Goal: Find specific page/section: Find specific page/section

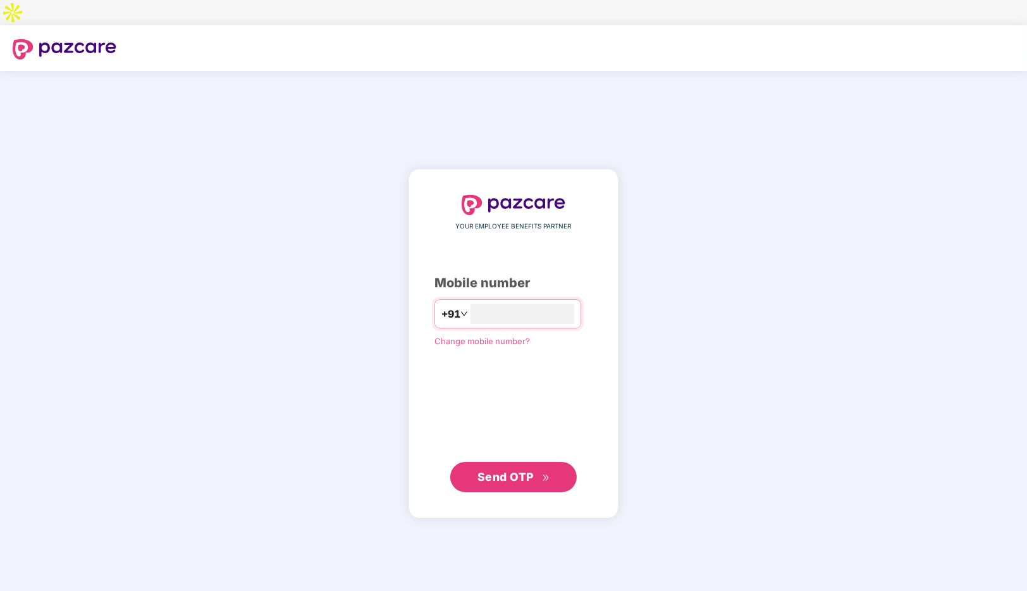
type input "**********"
click at [514, 470] on span "Send OTP" at bounding box center [505, 476] width 56 height 13
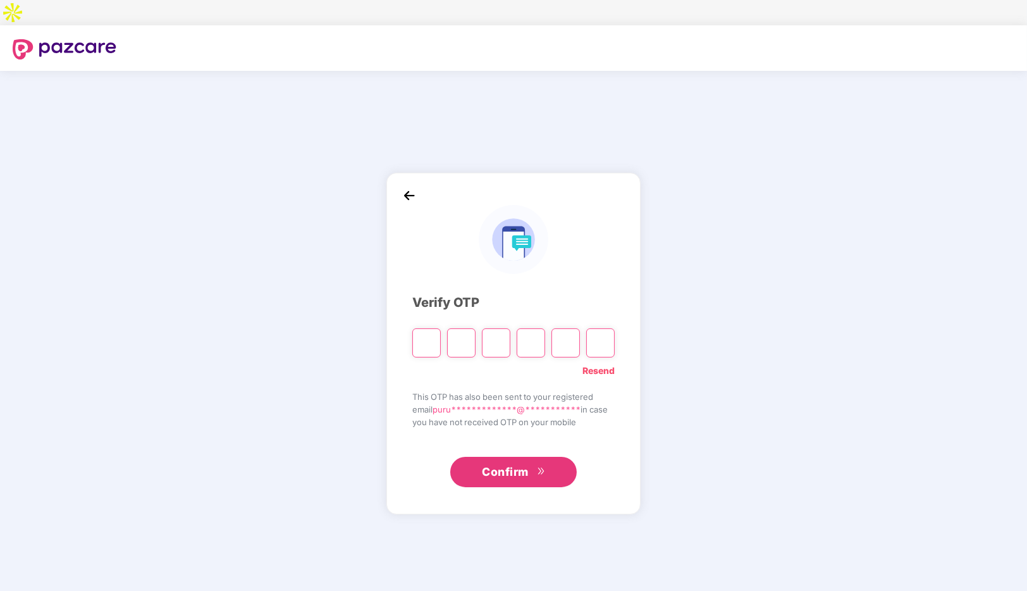
paste input "*"
type input "*"
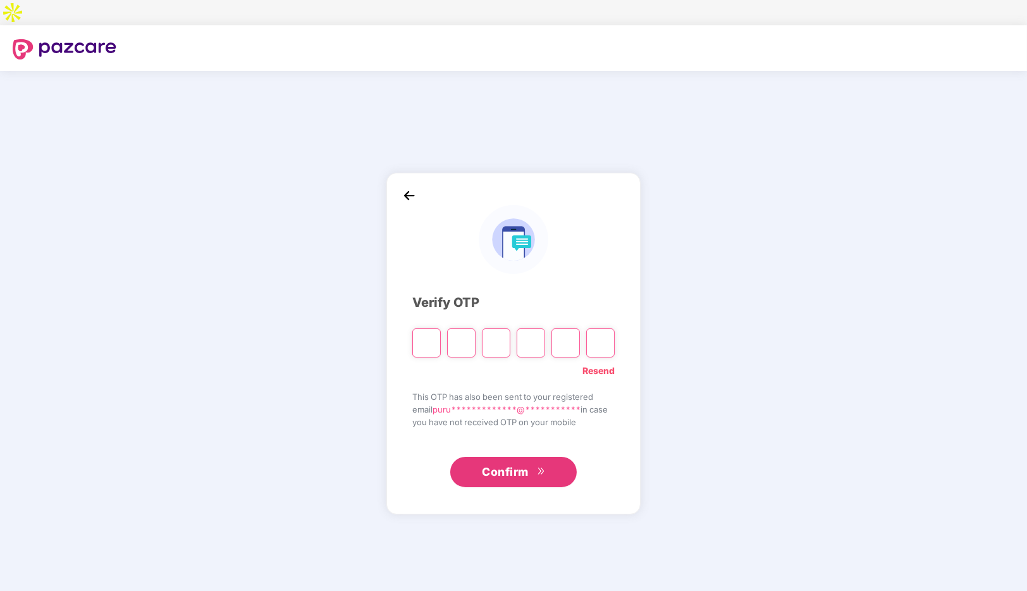
type input "*"
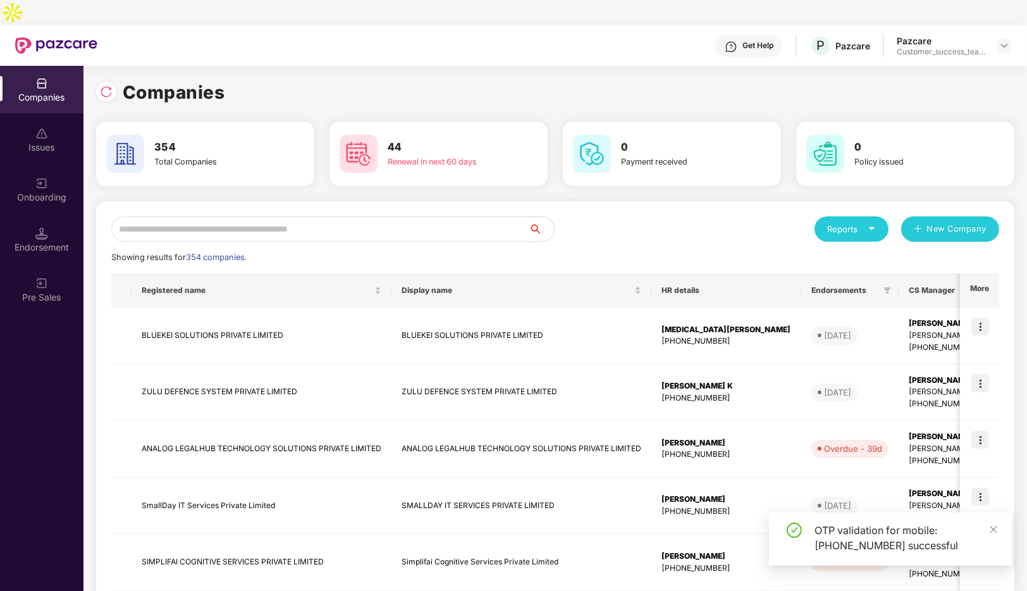
click at [231, 216] on input "text" at bounding box center [319, 228] width 417 height 25
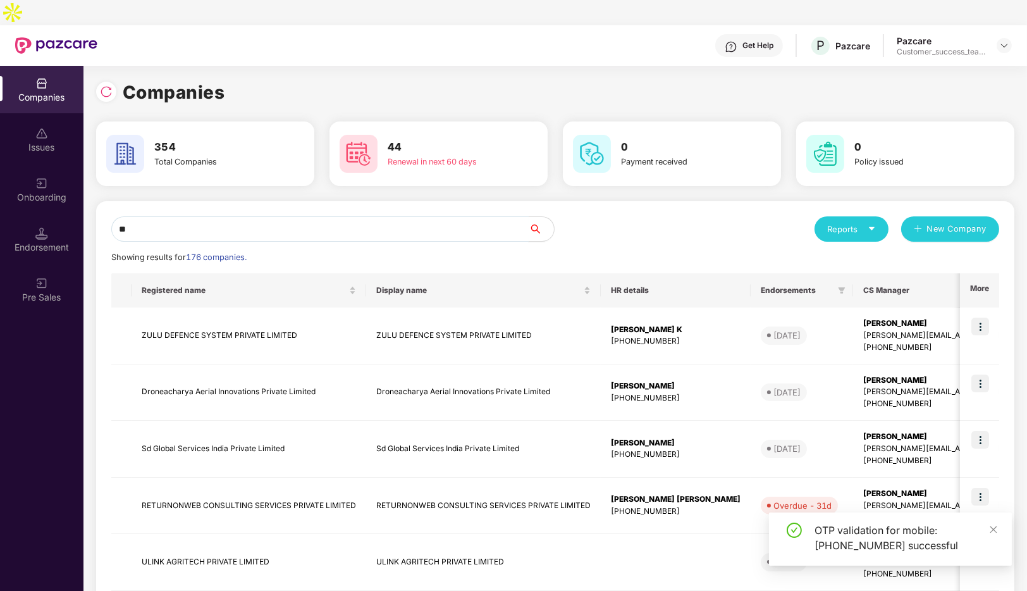
type input "*"
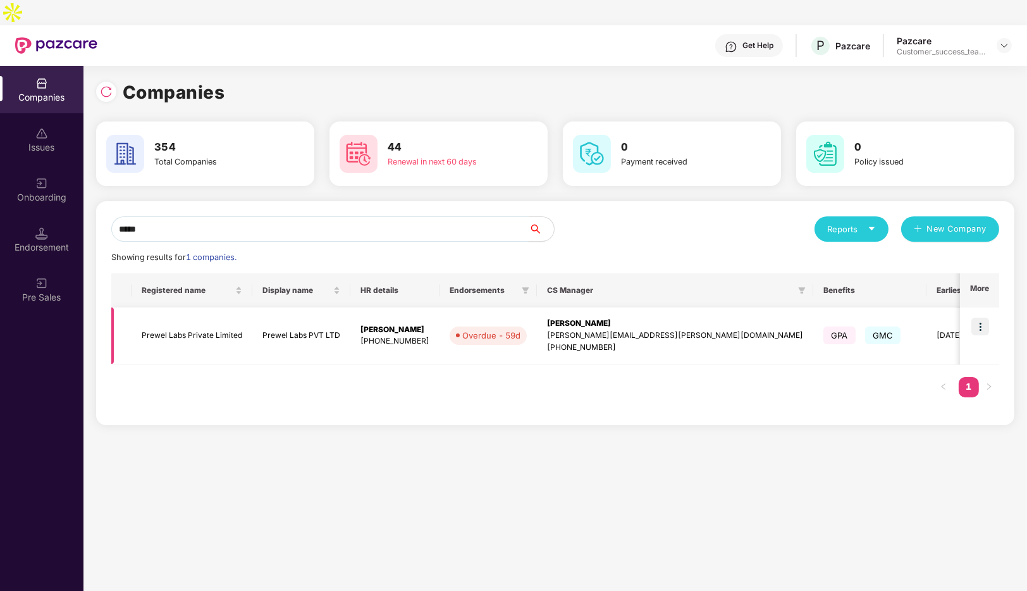
type input "*****"
click at [982, 317] on img at bounding box center [980, 326] width 18 height 18
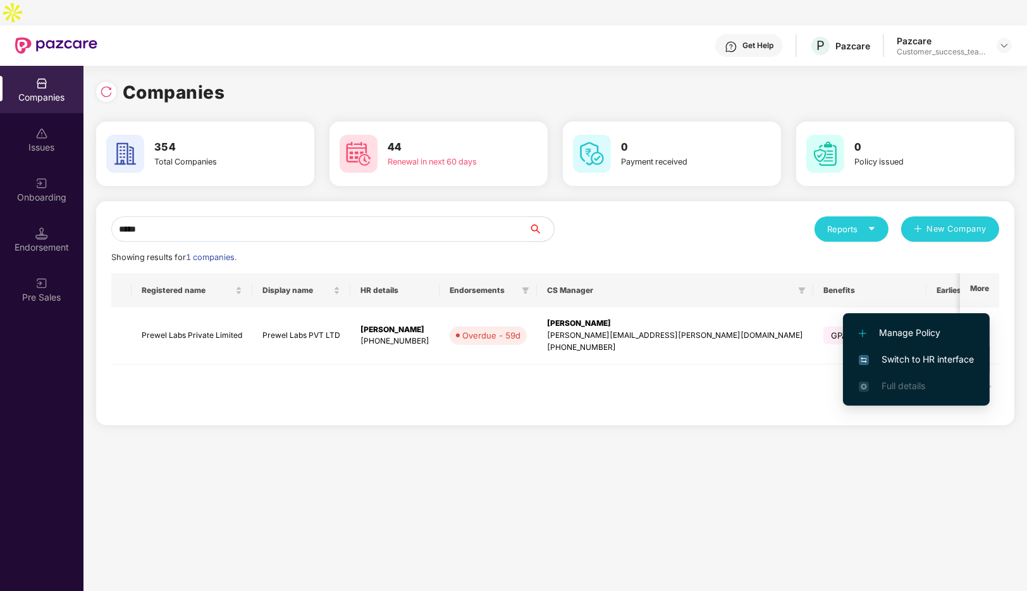
click at [901, 358] on span "Switch to HR interface" at bounding box center [916, 359] width 115 height 14
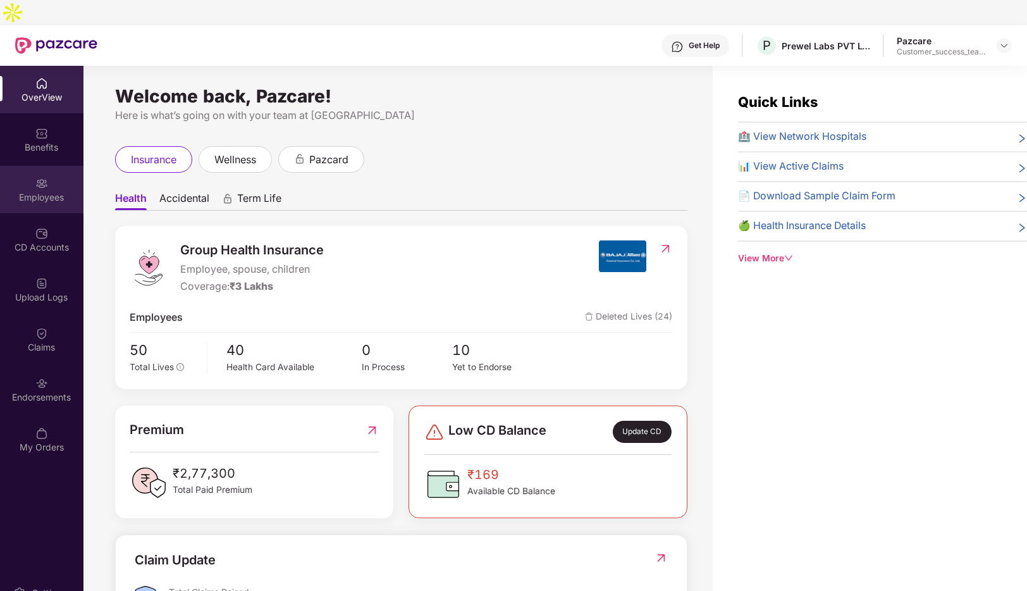
click at [49, 166] on div "Employees" at bounding box center [41, 189] width 83 height 47
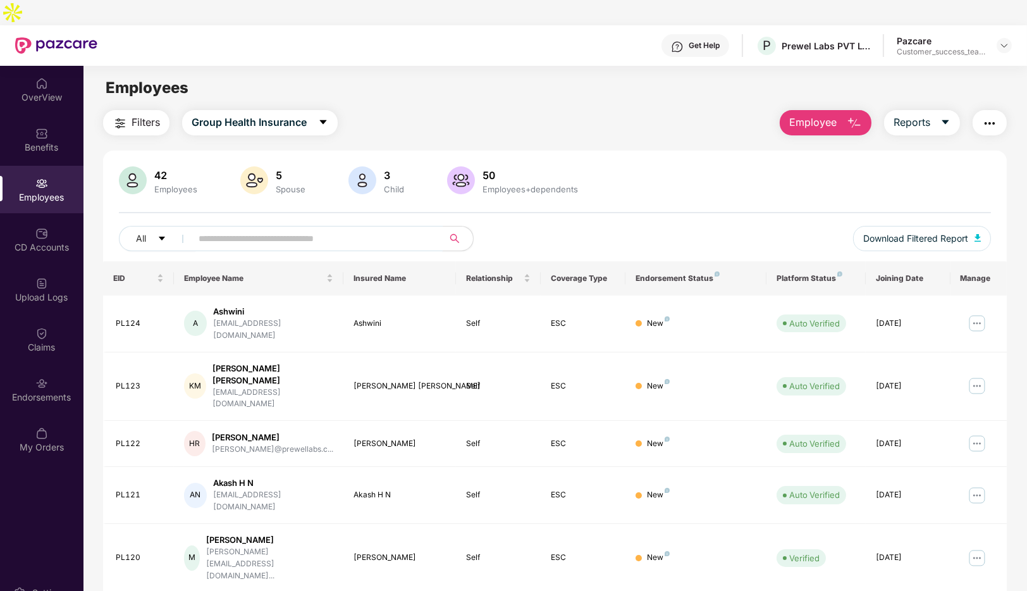
click at [312, 229] on input "text" at bounding box center [312, 238] width 227 height 19
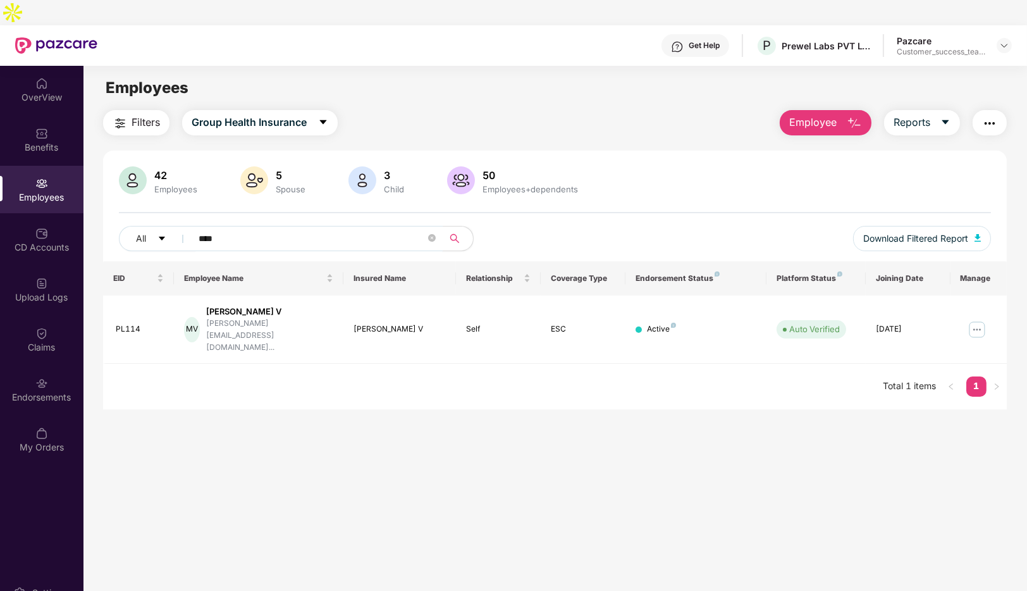
type input "****"
click at [1007, 38] on div at bounding box center [1003, 45] width 15 height 15
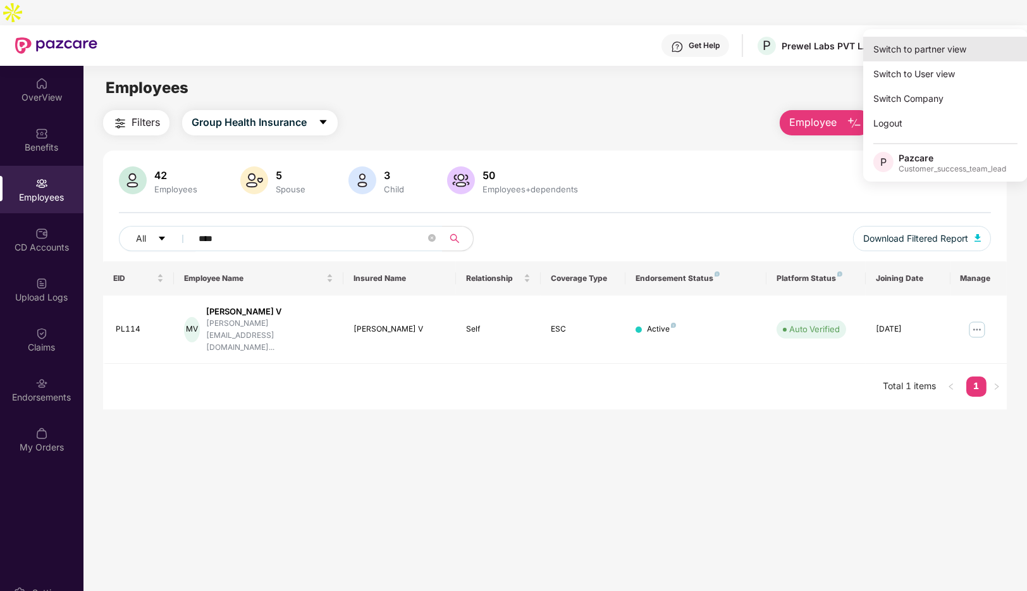
click at [936, 54] on div "Switch to partner view" at bounding box center [945, 49] width 164 height 25
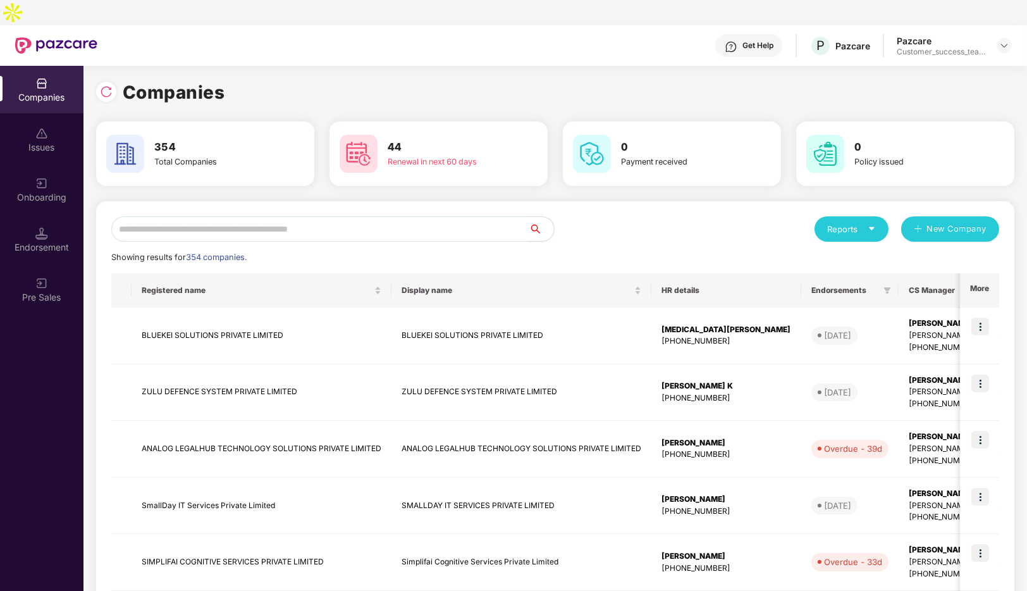
click at [342, 216] on input "text" at bounding box center [319, 228] width 417 height 25
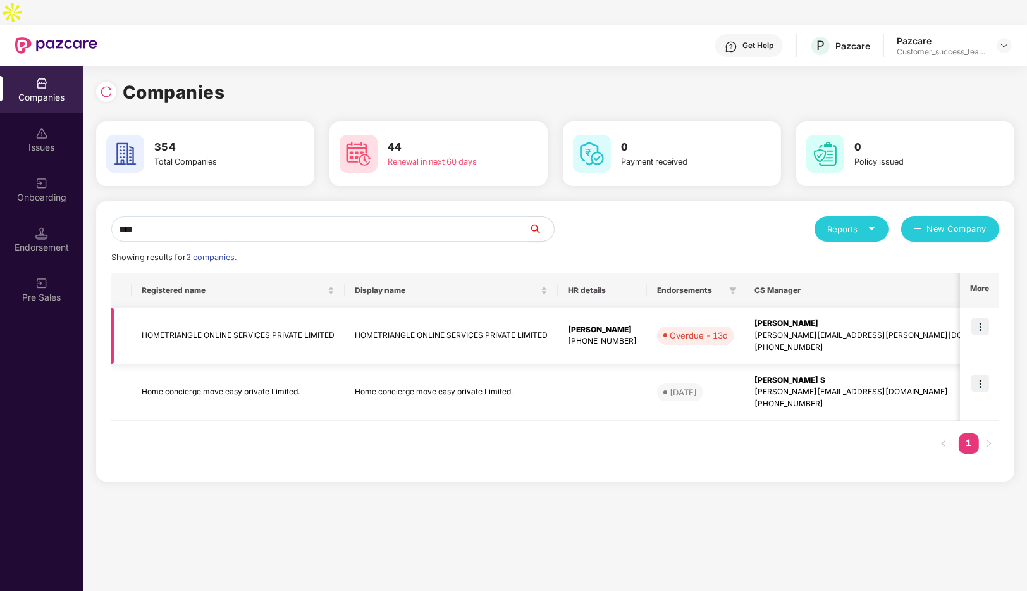
type input "****"
drag, startPoint x: 338, startPoint y: 308, endPoint x: 140, endPoint y: 287, distance: 198.4
click at [140, 307] on td "HOMETRIANGLE ONLINE SERVICES PRIVATE LIMITED" at bounding box center [238, 335] width 213 height 57
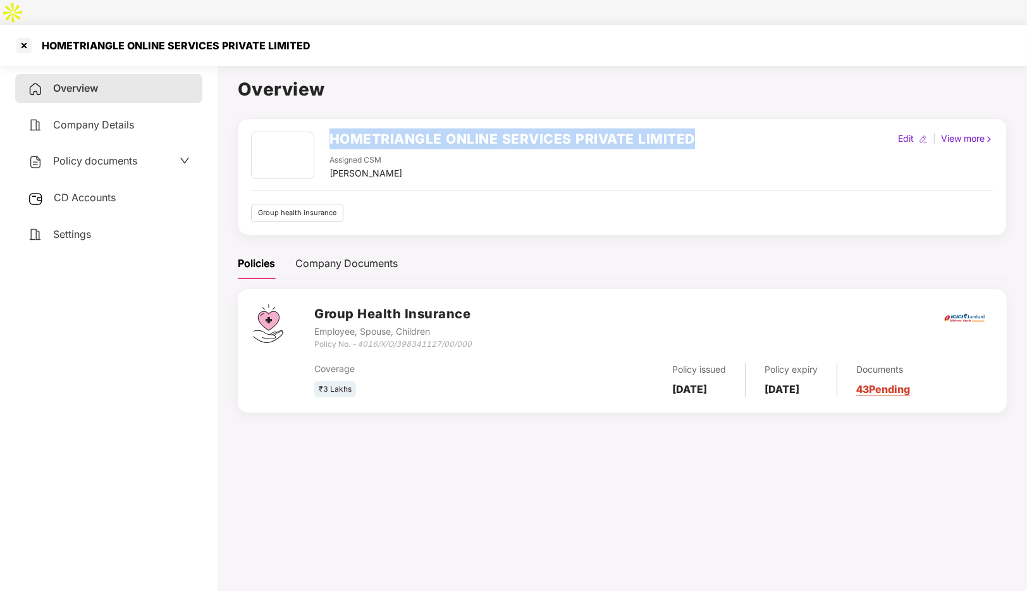
drag, startPoint x: 699, startPoint y: 108, endPoint x: 328, endPoint y: 120, distance: 372.0
click at [328, 132] on div "HOMETRIANGLE ONLINE SERVICES PRIVATE LIMITED Assigned CSM [PERSON_NAME] Edit | …" at bounding box center [622, 156] width 742 height 49
copy h2 "HOMETRIANGLE ONLINE SERVICES PRIVATE LIMITED"
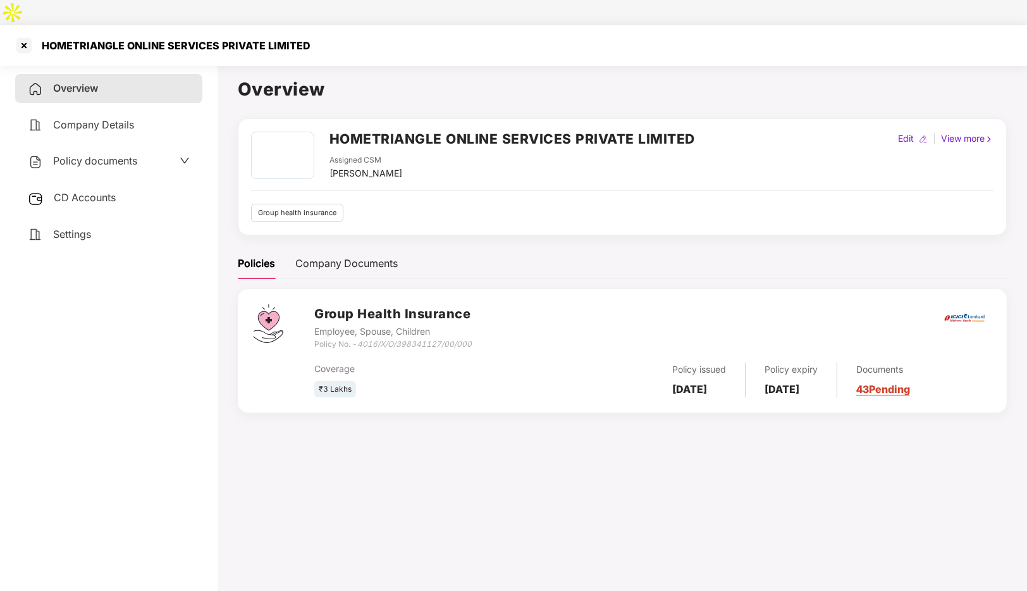
click at [87, 118] on span "Company Details" at bounding box center [93, 124] width 81 height 13
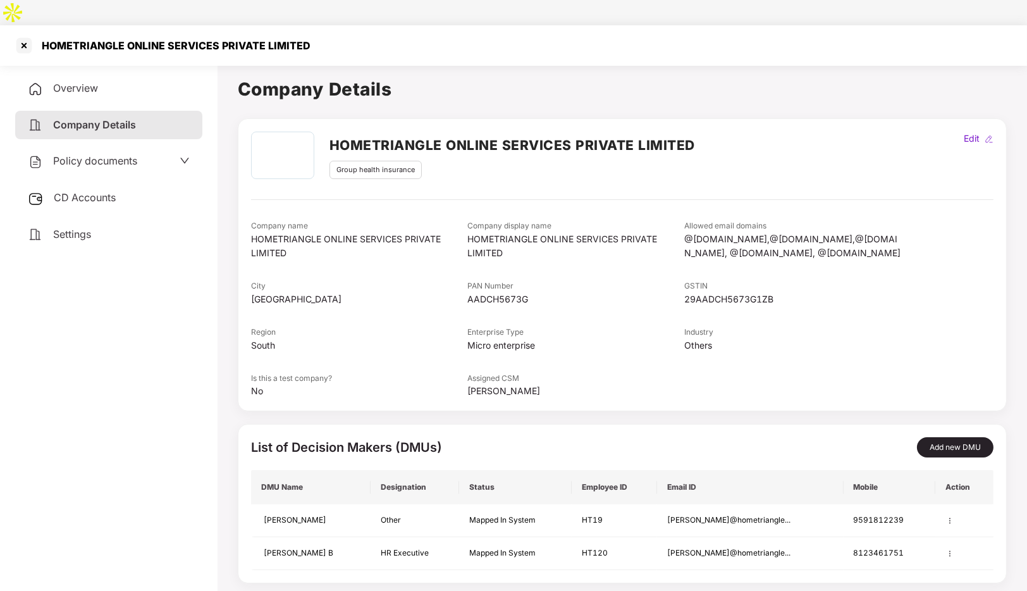
click at [83, 154] on span "Policy documents" at bounding box center [95, 160] width 84 height 13
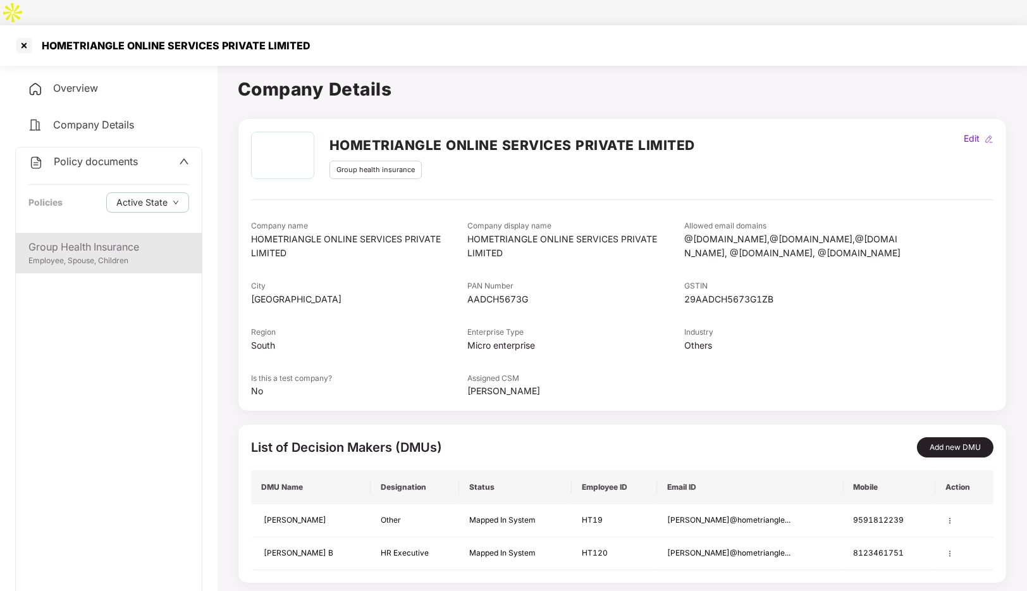
click at [104, 239] on div "Group Health Insurance" at bounding box center [108, 247] width 161 height 16
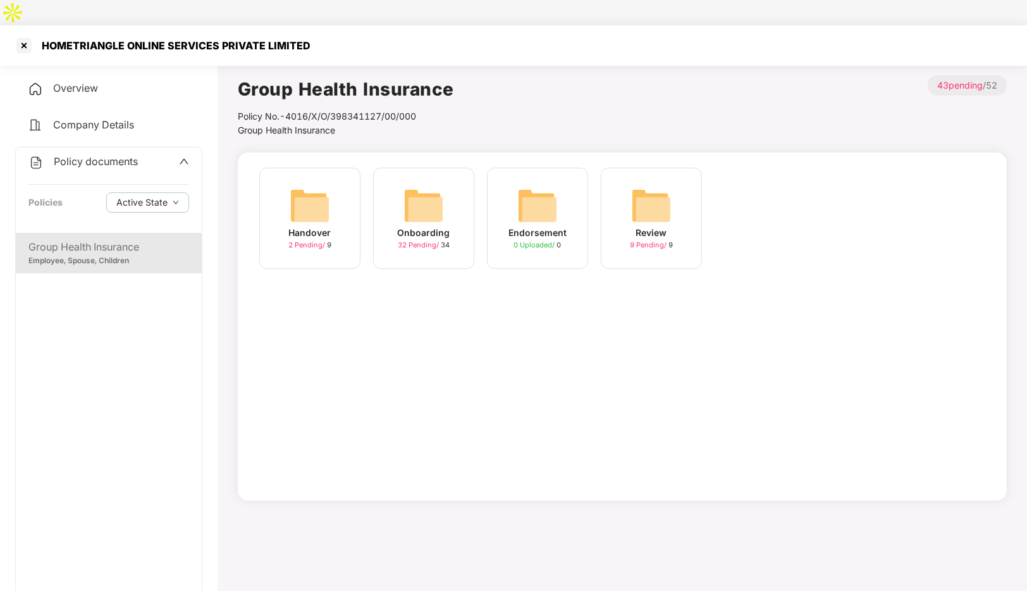
click at [317, 226] on div "Handover" at bounding box center [310, 233] width 42 height 14
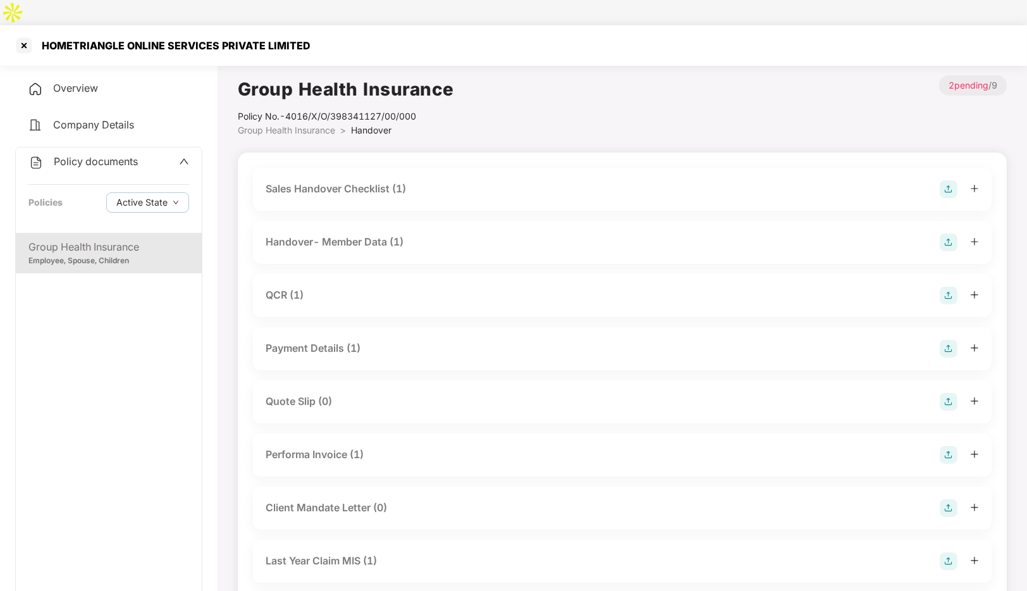
click at [333, 234] on div "Handover- Member Data (1)" at bounding box center [335, 242] width 138 height 16
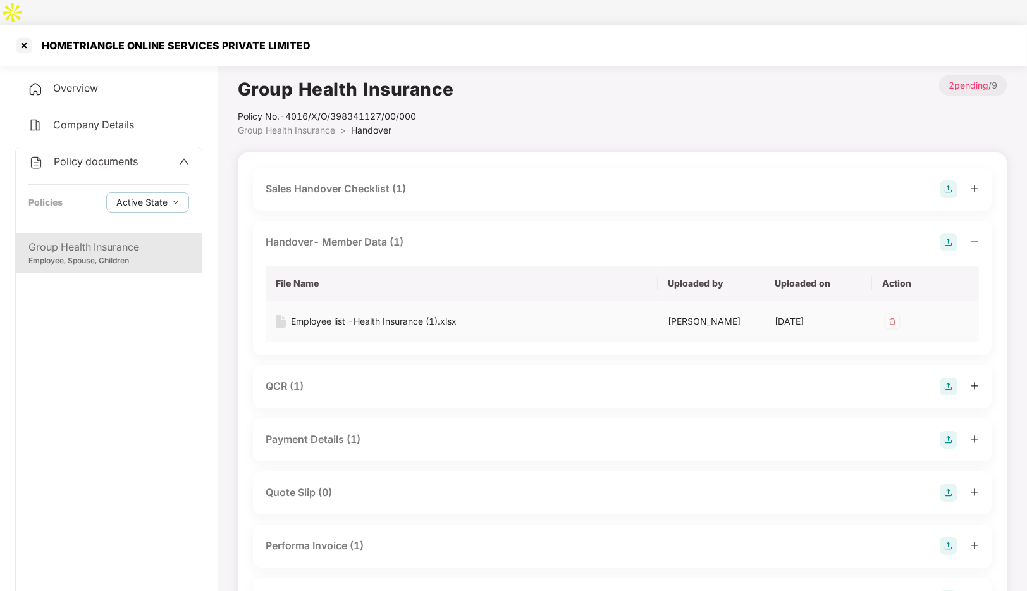
click at [331, 314] on div "Employee list -Health Insurance (1).xlsx" at bounding box center [374, 321] width 166 height 14
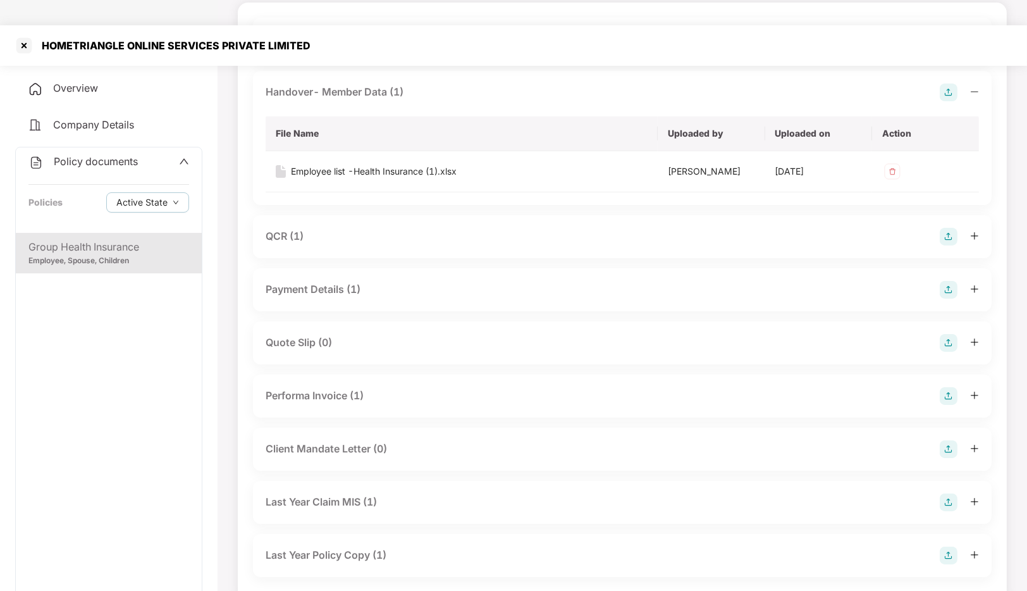
click at [322, 388] on div "Performa Invoice (1)" at bounding box center [315, 396] width 98 height 16
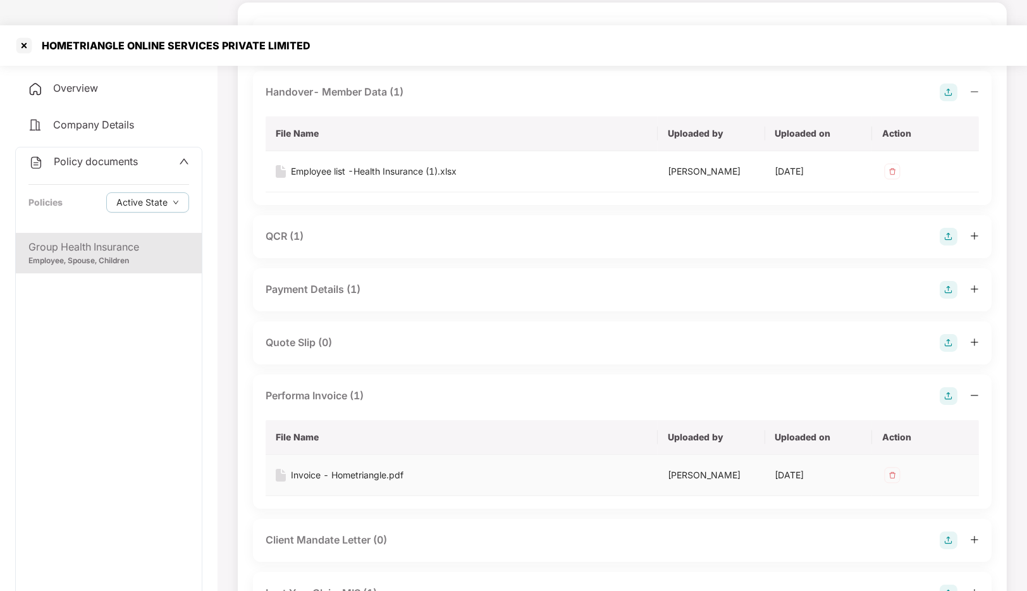
click at [320, 468] on div "Invoice - Hometriangle.pdf" at bounding box center [347, 475] width 113 height 14
click at [23, 35] on div at bounding box center [24, 45] width 20 height 20
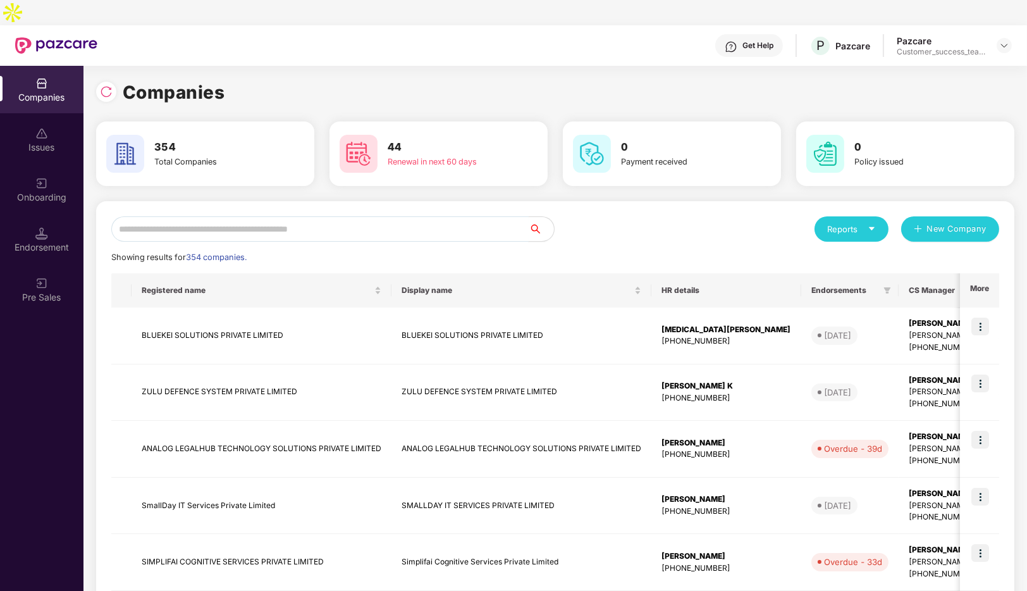
click at [240, 216] on input "text" at bounding box center [319, 228] width 417 height 25
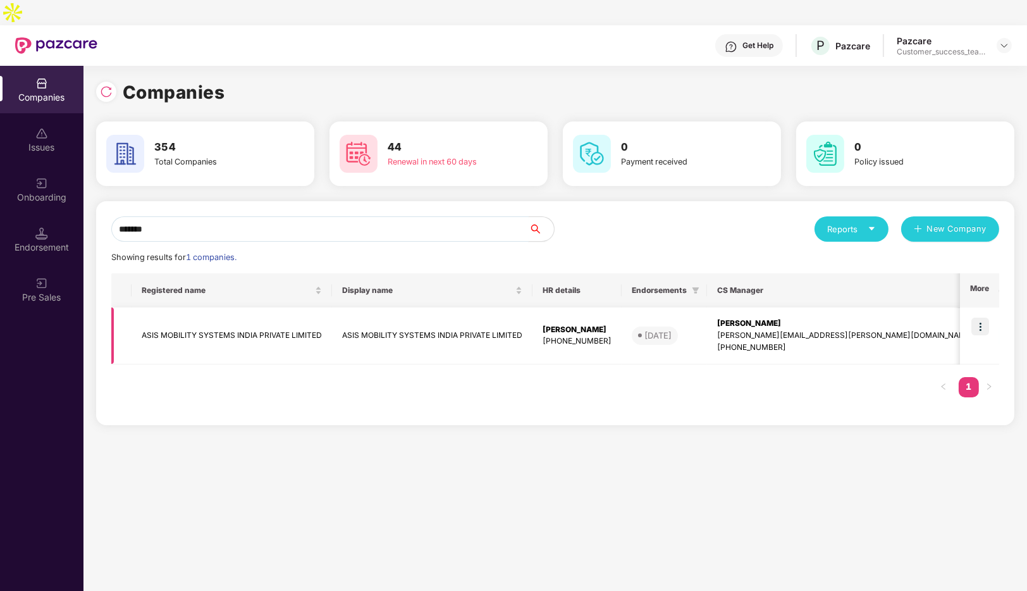
type input "*******"
click at [979, 317] on img at bounding box center [980, 326] width 18 height 18
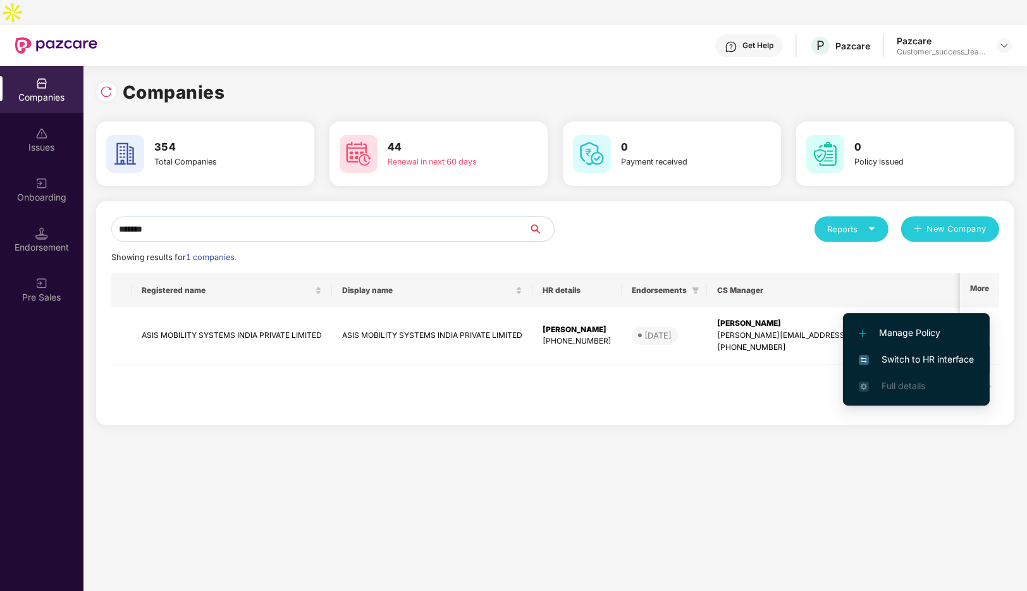
click at [879, 359] on span "Switch to HR interface" at bounding box center [916, 359] width 115 height 14
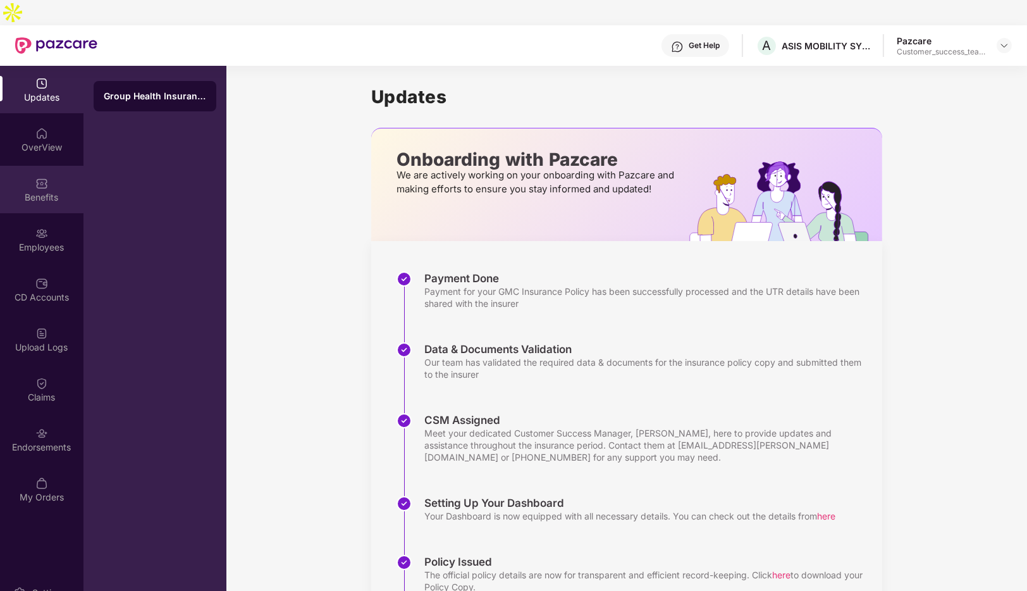
click at [32, 166] on div "Benefits" at bounding box center [41, 189] width 83 height 47
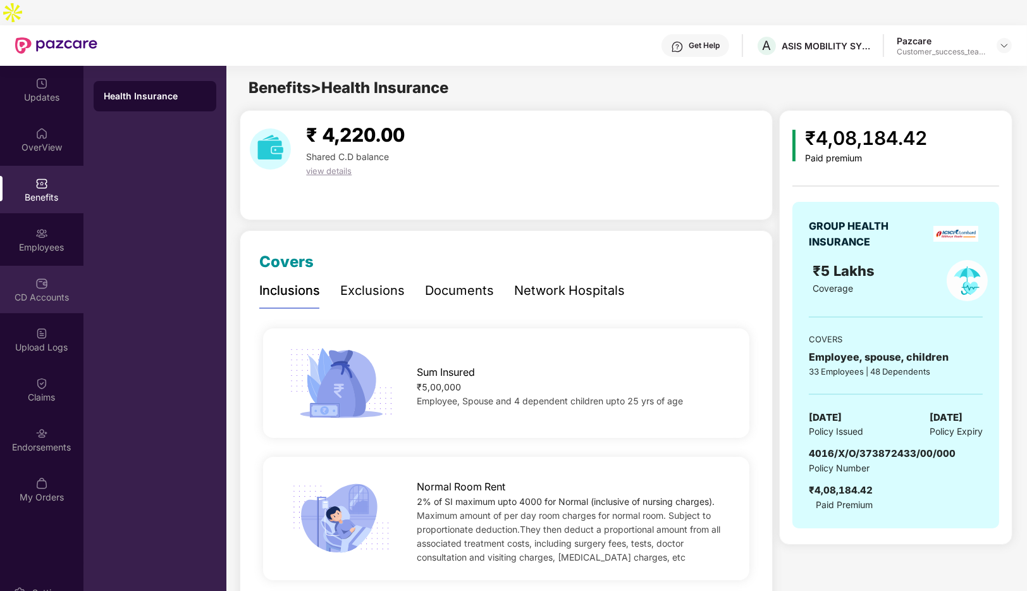
click at [49, 291] on div "CD Accounts" at bounding box center [41, 297] width 83 height 13
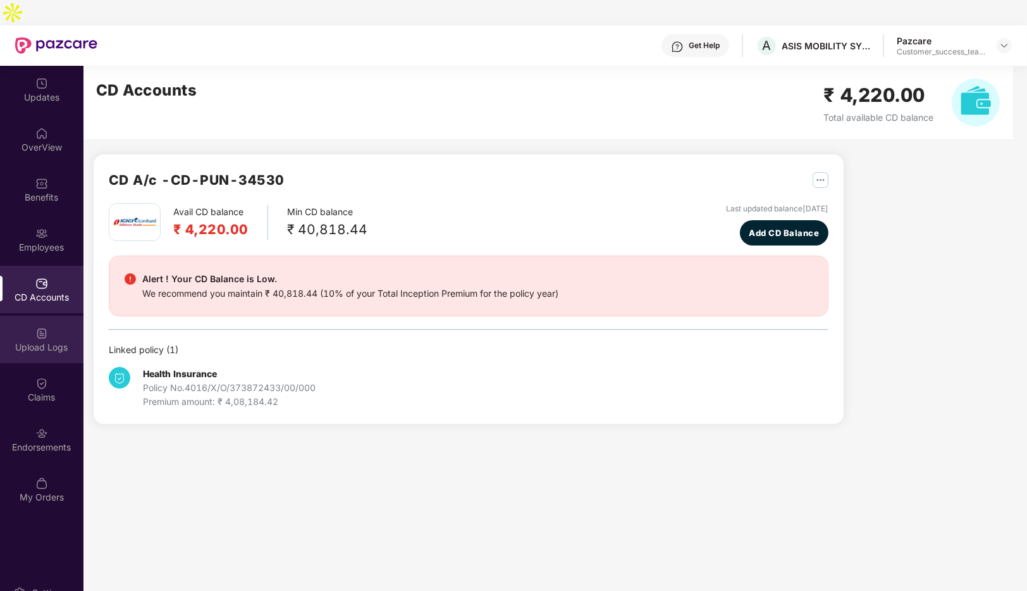
click at [42, 341] on div "Upload Logs" at bounding box center [41, 347] width 83 height 13
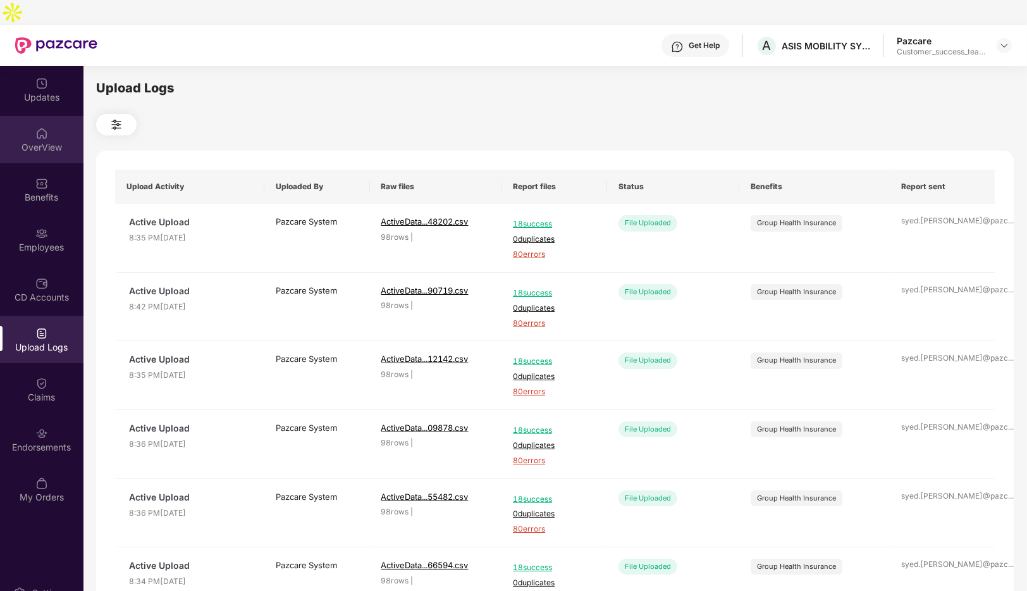
click at [39, 141] on div "OverView" at bounding box center [41, 147] width 83 height 13
